Goal: Task Accomplishment & Management: Complete application form

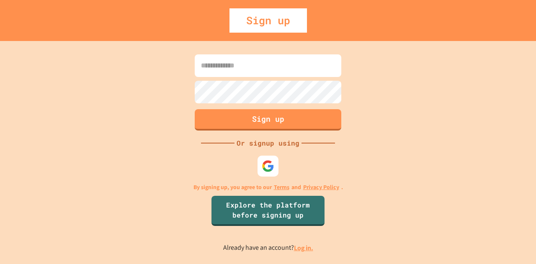
click at [250, 66] on input at bounding box center [268, 65] width 147 height 23
click at [278, 22] on div "Sign up" at bounding box center [267, 20] width 77 height 24
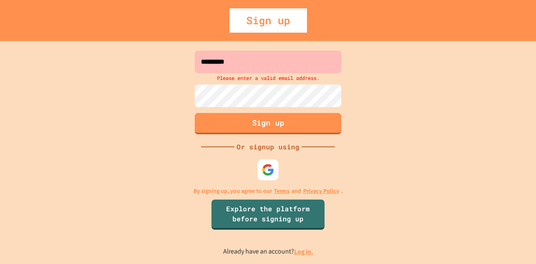
click at [299, 59] on input "*********" at bounding box center [268, 62] width 147 height 23
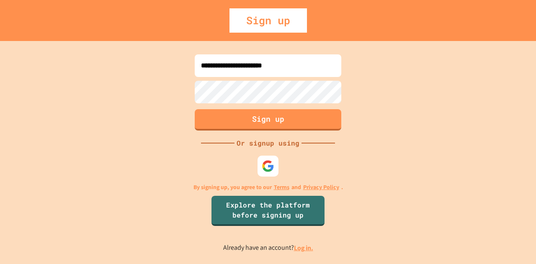
type input "**********"
click at [279, 120] on button "Sign up" at bounding box center [267, 119] width 149 height 22
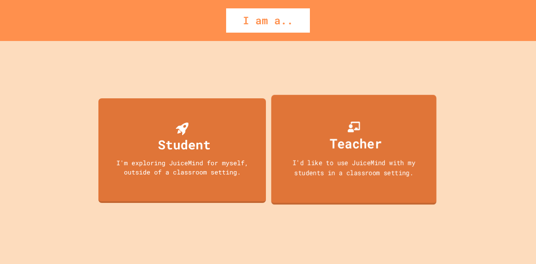
click at [366, 176] on div "I'd like to use JuiceMind with my students in a classroom setting." at bounding box center [353, 167] width 149 height 20
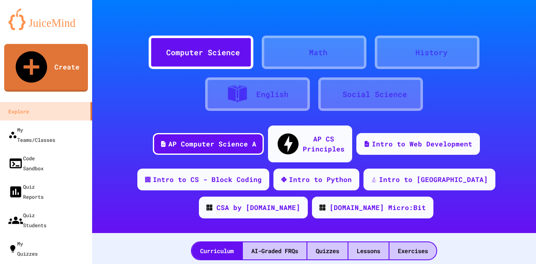
click at [325, 57] on div "Math" at bounding box center [318, 52] width 18 height 11
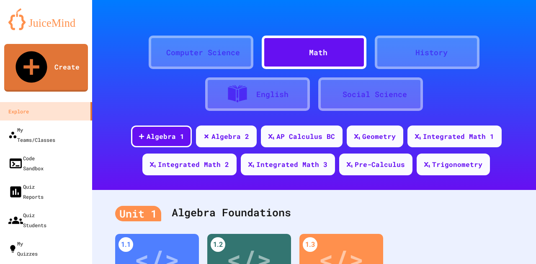
click at [219, 53] on div "Computer Science" at bounding box center [203, 52] width 74 height 11
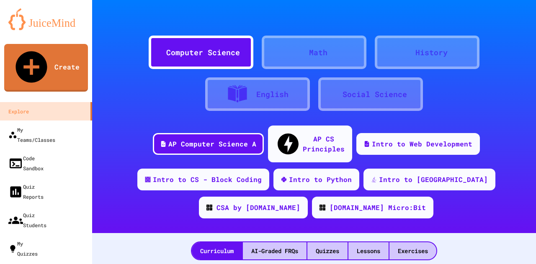
click at [303, 58] on icon at bounding box center [306, 58] width 8 height 8
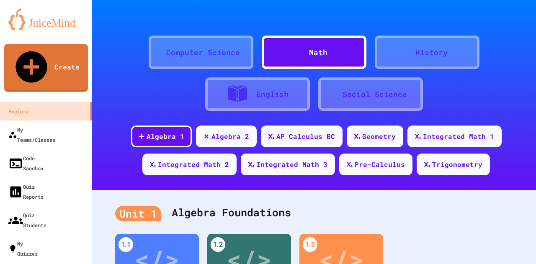
click at [191, 54] on div "Computer Science" at bounding box center [203, 52] width 74 height 11
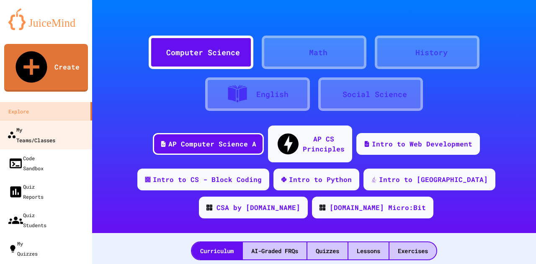
click at [45, 124] on div "My Teams/Classes" at bounding box center [31, 134] width 48 height 21
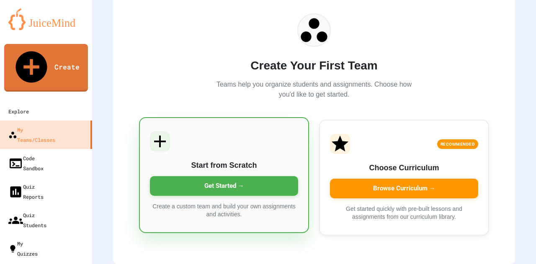
scroll to position [72, 0]
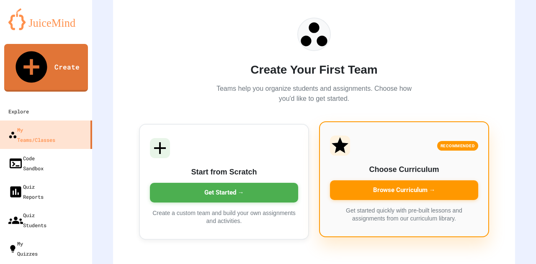
click at [393, 193] on div "Browse Curriculum →" at bounding box center [404, 190] width 148 height 20
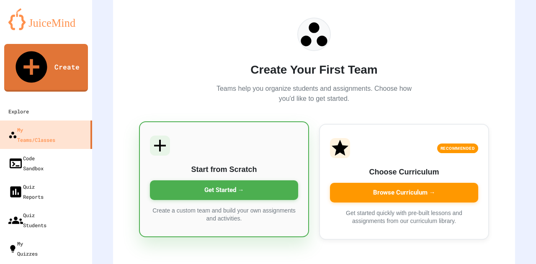
scroll to position [83, 0]
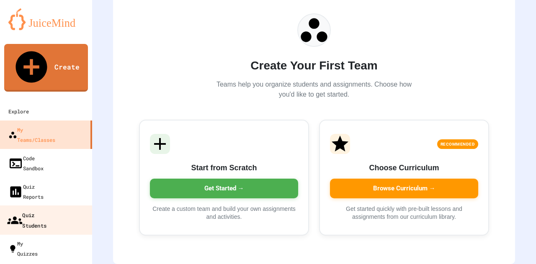
click at [46, 210] on div "Quiz Students" at bounding box center [26, 220] width 39 height 21
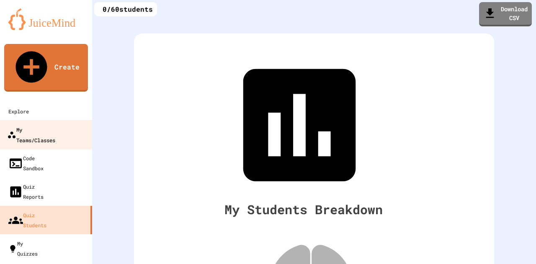
click at [50, 124] on div "My Teams/Classes" at bounding box center [31, 134] width 48 height 21
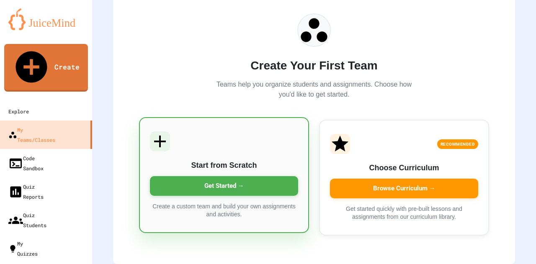
scroll to position [83, 0]
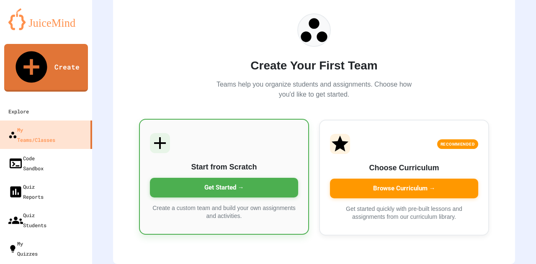
click at [155, 137] on icon at bounding box center [160, 143] width 12 height 12
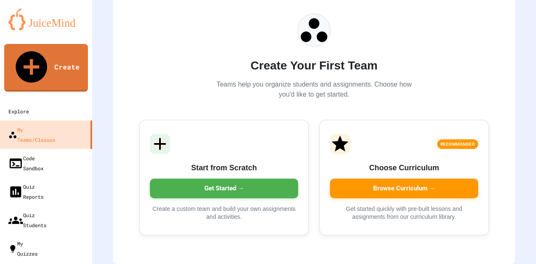
type input "**********"
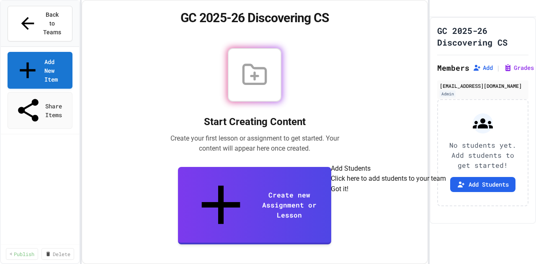
click at [348, 194] on button "Got it!" at bounding box center [340, 189] width 18 height 10
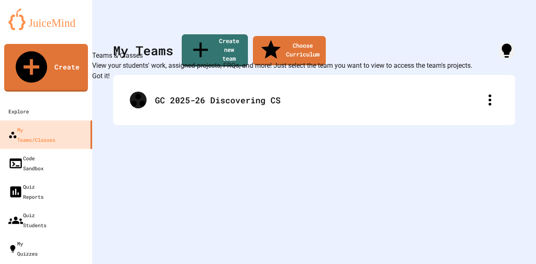
click at [285, 160] on div "My Teams Create new team Choose Curriculum GC 2025-26 Discovering CS" at bounding box center [314, 132] width 444 height 264
click at [385, 26] on div "My Teams Create new team Choose Curriculum GC 2025-26 Discovering CS" at bounding box center [314, 132] width 444 height 264
click at [298, 39] on link "Choose Curriculum" at bounding box center [289, 49] width 72 height 31
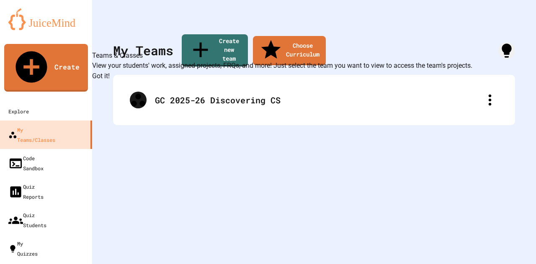
scroll to position [241, 0]
click at [110, 81] on button "Got it!" at bounding box center [101, 76] width 18 height 10
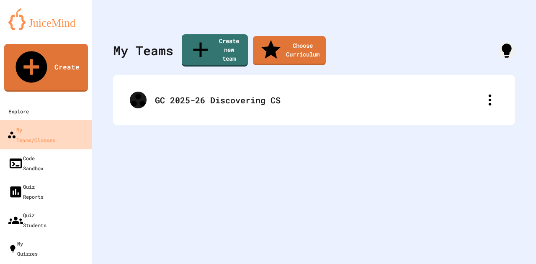
click at [47, 124] on div "My Teams/Classes" at bounding box center [31, 134] width 48 height 21
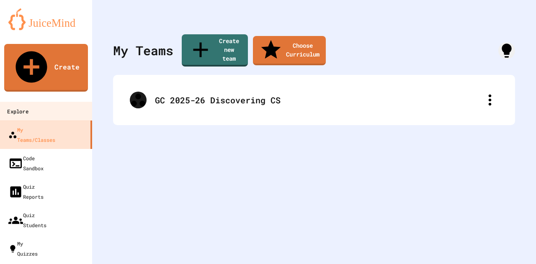
click at [26, 106] on div "Explore" at bounding box center [17, 111] width 21 height 10
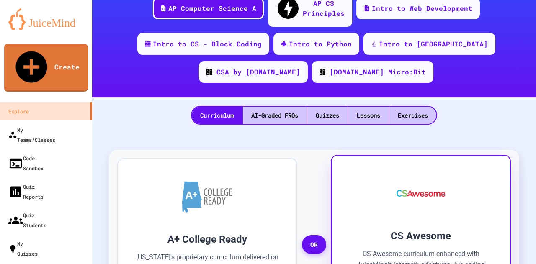
scroll to position [136, 0]
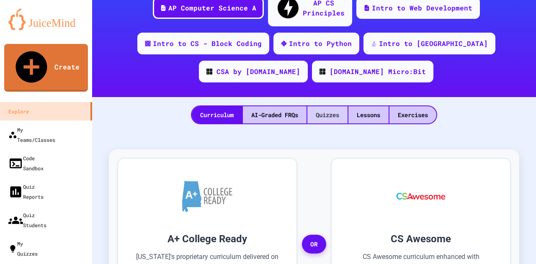
click at [314, 106] on div "Quizzes" at bounding box center [327, 114] width 40 height 17
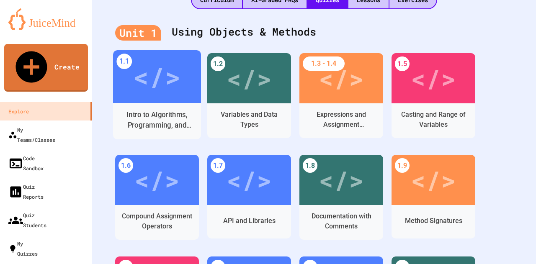
scroll to position [262, 0]
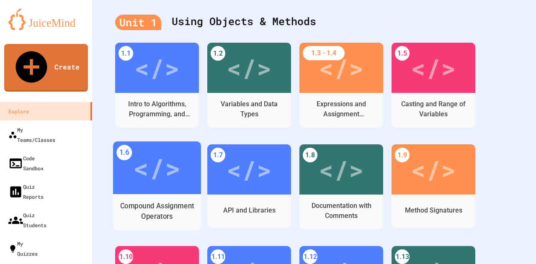
click at [177, 201] on div "Compound Assignment Operators" at bounding box center [157, 211] width 75 height 21
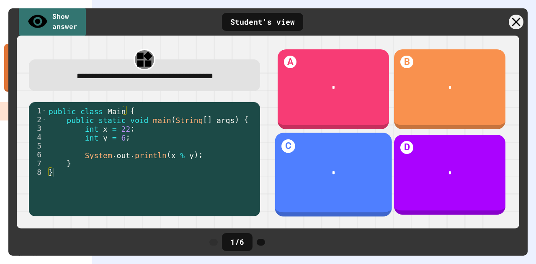
click at [355, 161] on div "*" at bounding box center [333, 173] width 117 height 28
click at [285, 144] on h1 "C" at bounding box center [287, 145] width 13 height 13
click at [343, 169] on div "*" at bounding box center [333, 173] width 96 height 8
click at [330, 152] on div "C *" at bounding box center [333, 175] width 117 height 84
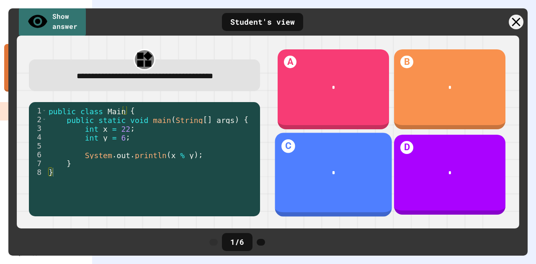
click at [330, 152] on div "C *" at bounding box center [333, 175] width 117 height 84
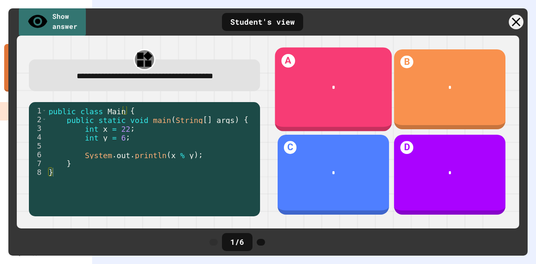
click at [311, 79] on div "*" at bounding box center [333, 87] width 117 height 28
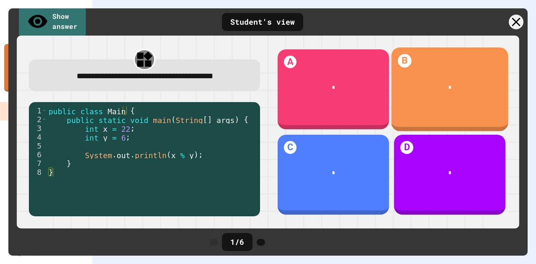
drag, startPoint x: 409, startPoint y: 81, endPoint x: 410, endPoint y: 86, distance: 5.1
click at [410, 81] on div "*" at bounding box center [450, 87] width 117 height 28
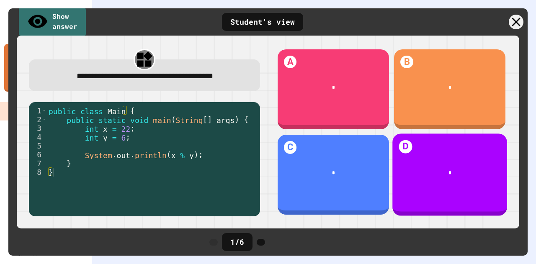
click at [424, 139] on div "D *" at bounding box center [450, 175] width 115 height 82
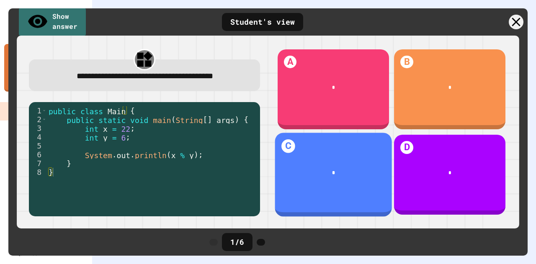
click at [323, 147] on div "C *" at bounding box center [333, 175] width 117 height 84
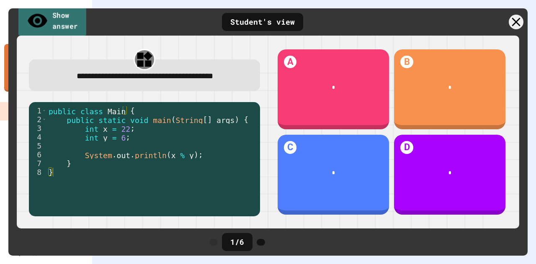
click at [79, 19] on link "Show answer" at bounding box center [52, 21] width 68 height 33
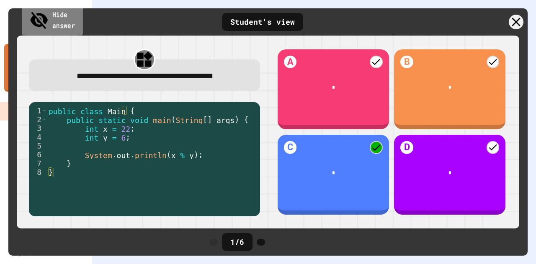
click at [77, 25] on link "Hide answer" at bounding box center [52, 21] width 61 height 33
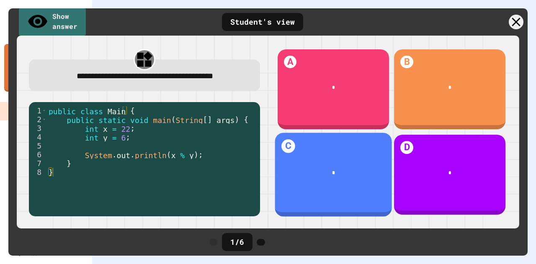
click at [337, 169] on div "*" at bounding box center [333, 173] width 96 height 8
click at [332, 170] on span "*" at bounding box center [333, 172] width 3 height 5
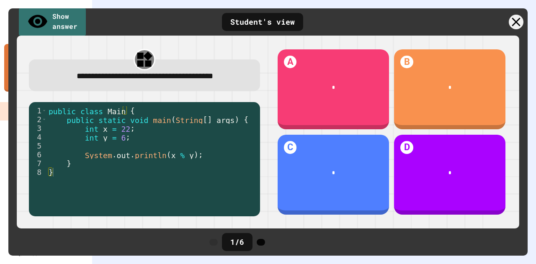
click at [261, 242] on icon at bounding box center [261, 242] width 0 height 0
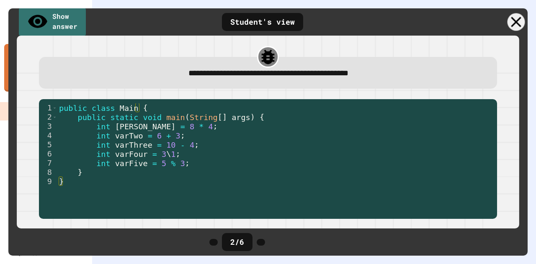
click at [515, 18] on icon at bounding box center [517, 22] width 18 height 18
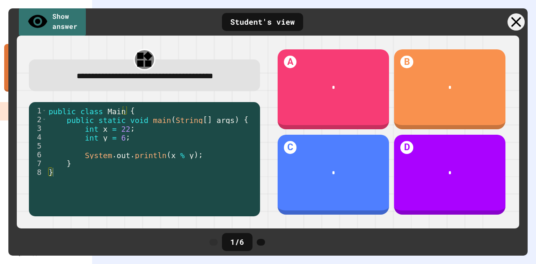
click at [521, 21] on div at bounding box center [516, 21] width 17 height 17
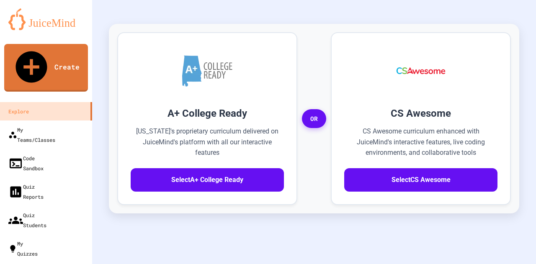
scroll to position [214, 0]
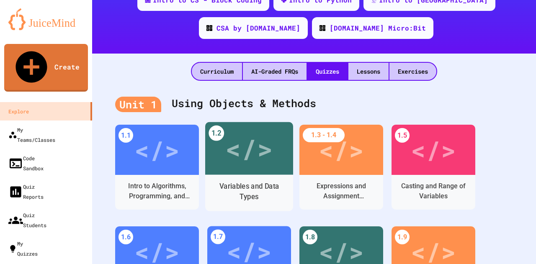
scroll to position [167, 0]
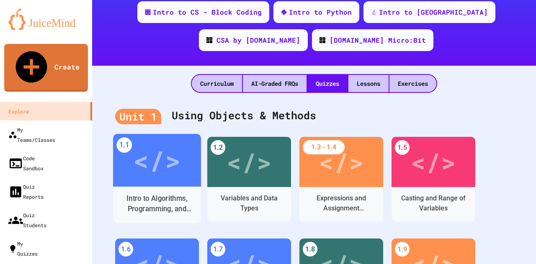
click at [160, 161] on div "</>" at bounding box center [156, 161] width 47 height 40
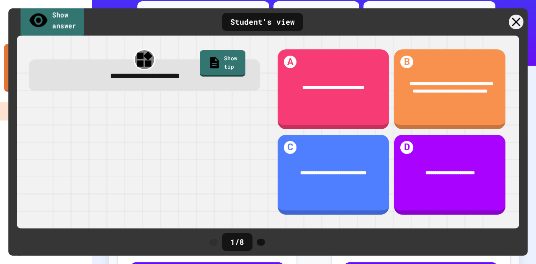
click at [64, 18] on link "Show answer" at bounding box center [53, 21] width 64 height 33
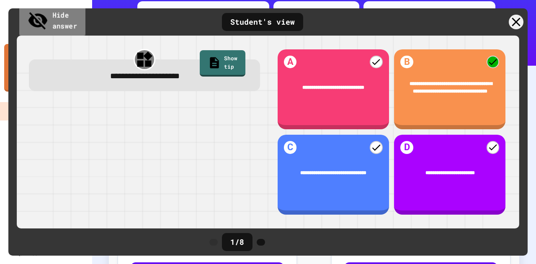
click at [64, 18] on link "Hide answer" at bounding box center [52, 21] width 66 height 33
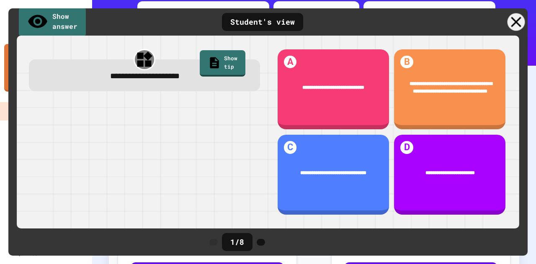
click at [515, 29] on div at bounding box center [517, 22] width 18 height 18
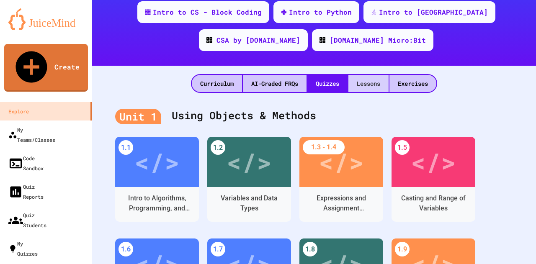
click at [372, 75] on div "Lessons" at bounding box center [368, 83] width 40 height 17
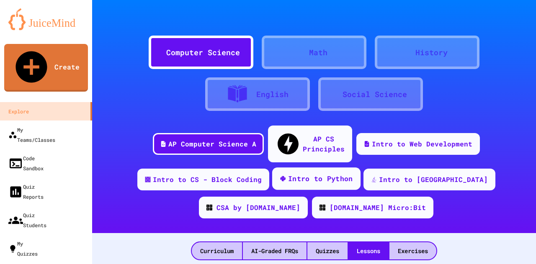
click at [299, 174] on div "Intro to Python" at bounding box center [320, 179] width 65 height 10
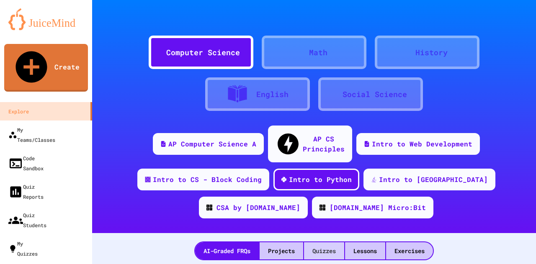
click at [315, 242] on div "Quizzes" at bounding box center [324, 250] width 40 height 17
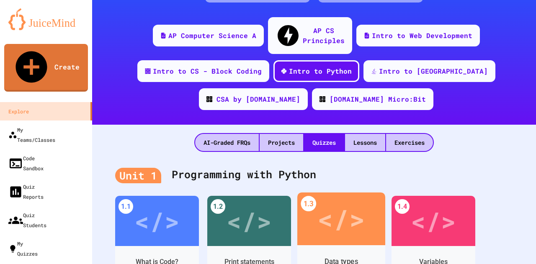
scroll to position [136, 0]
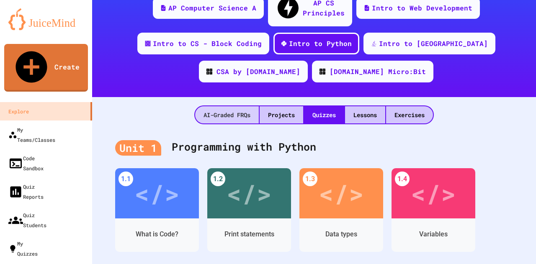
click at [215, 106] on div "AI-Graded FRQs" at bounding box center [227, 114] width 64 height 17
